Goal: Transaction & Acquisition: Obtain resource

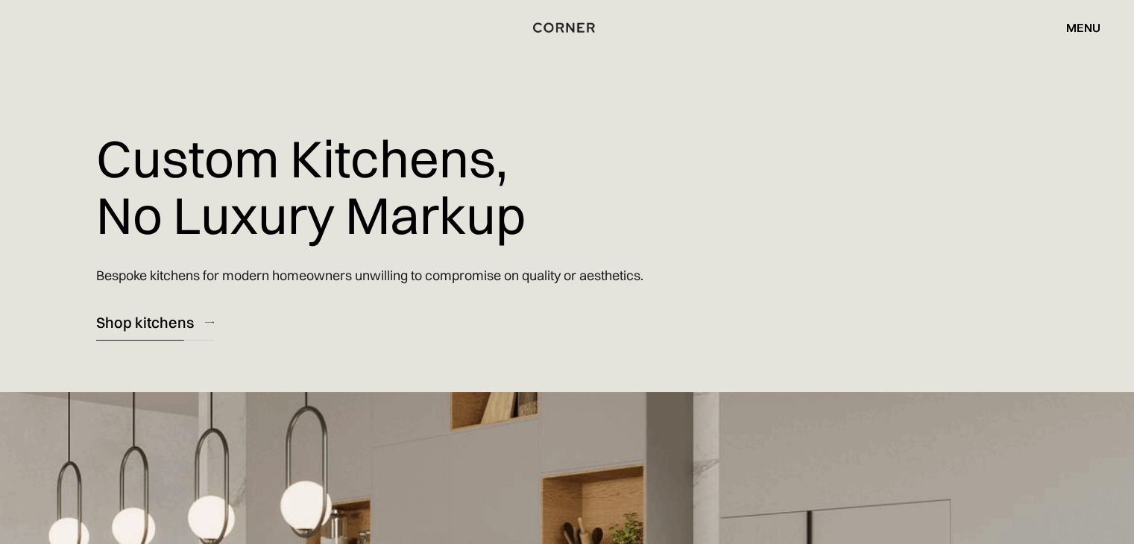
click at [180, 328] on div "Shop kitchens" at bounding box center [145, 322] width 98 height 20
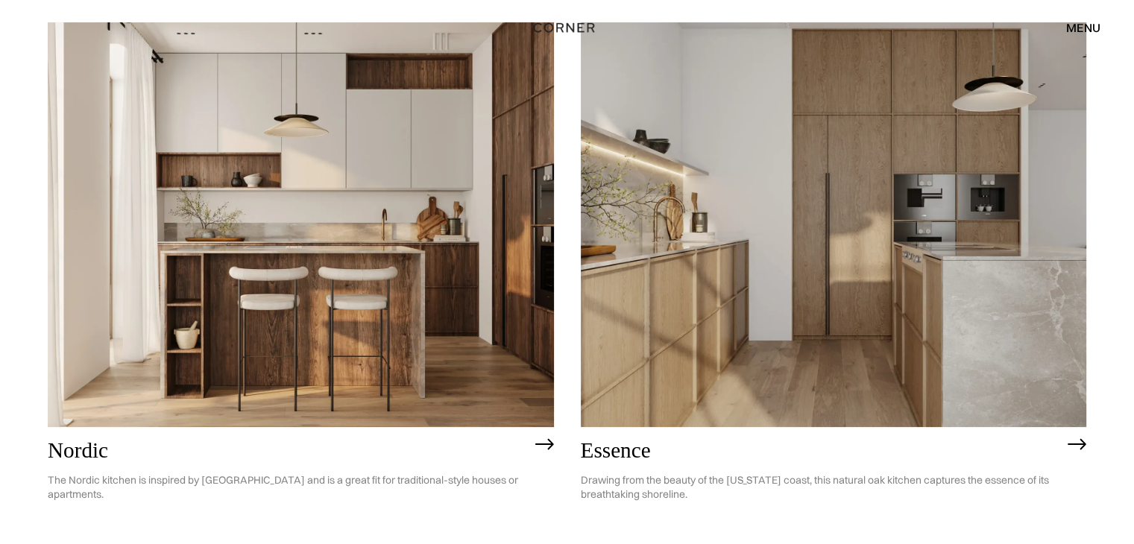
scroll to position [75, 0]
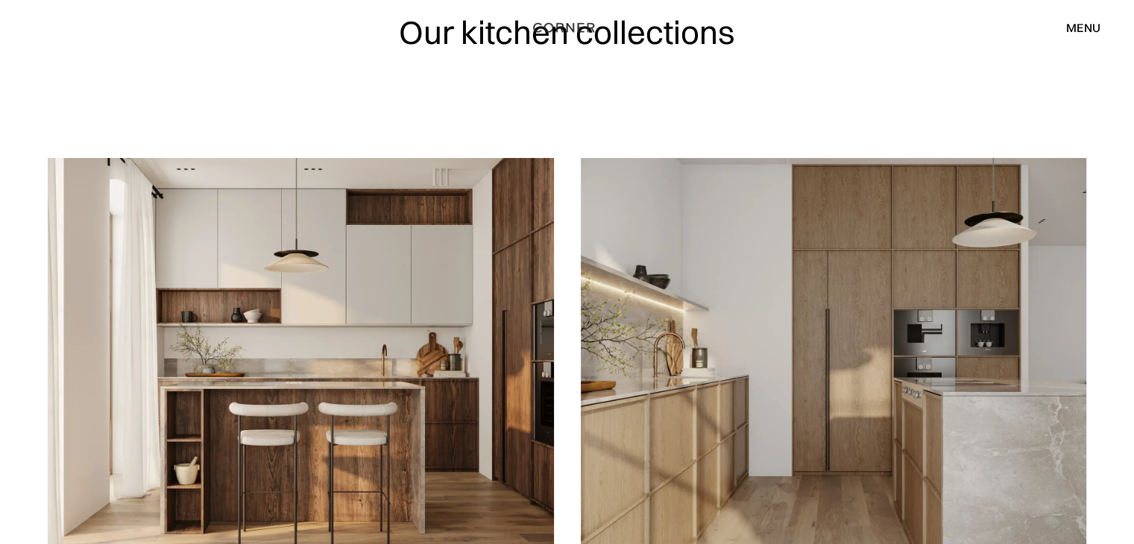
click at [782, 415] on img at bounding box center [834, 360] width 506 height 405
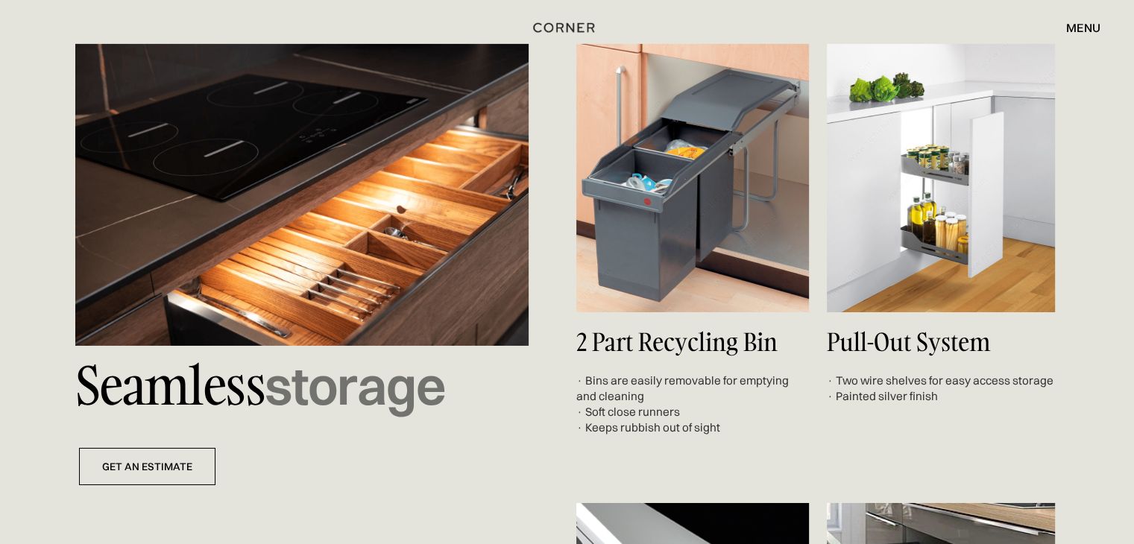
scroll to position [5071, 0]
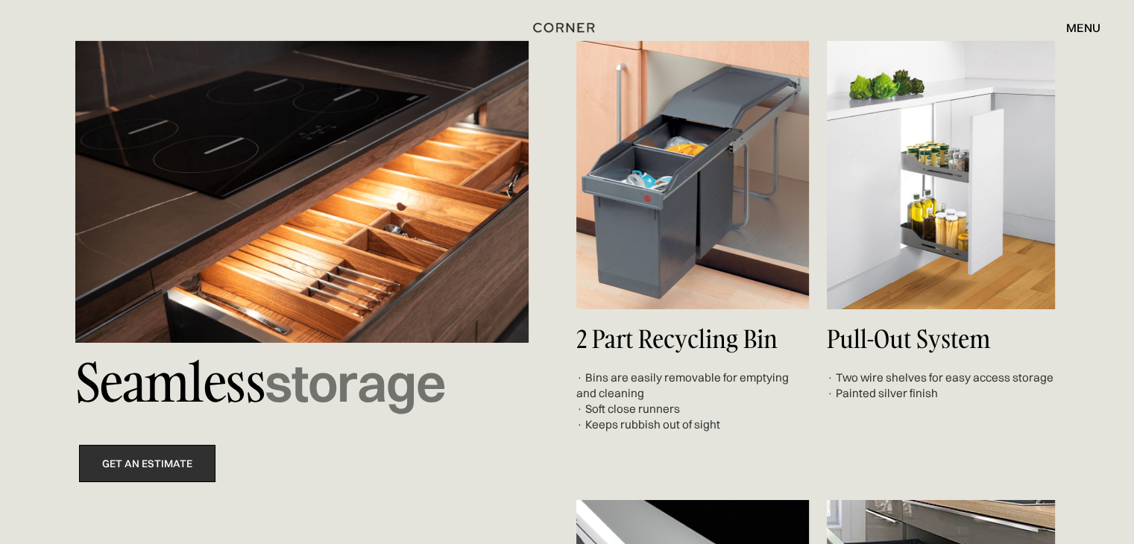
click at [176, 474] on link "get an estimate" at bounding box center [147, 464] width 136 height 38
